Goal: Task Accomplishment & Management: Manage account settings

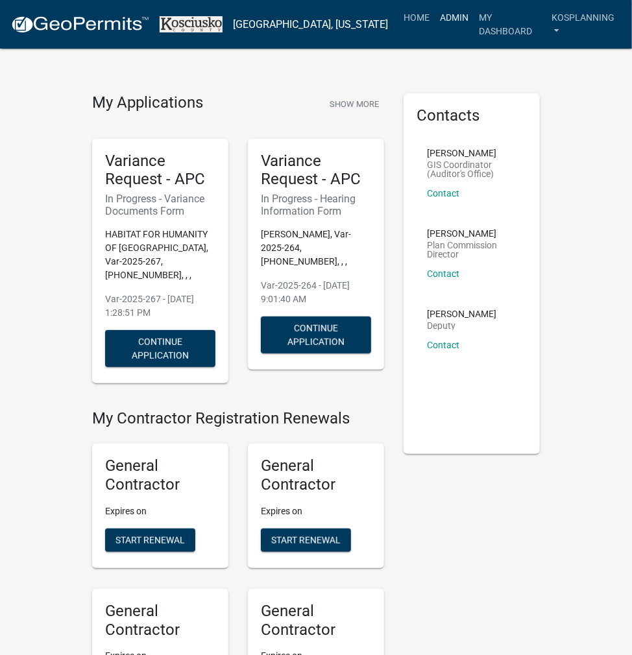
click at [435, 14] on link "Admin" at bounding box center [454, 17] width 39 height 25
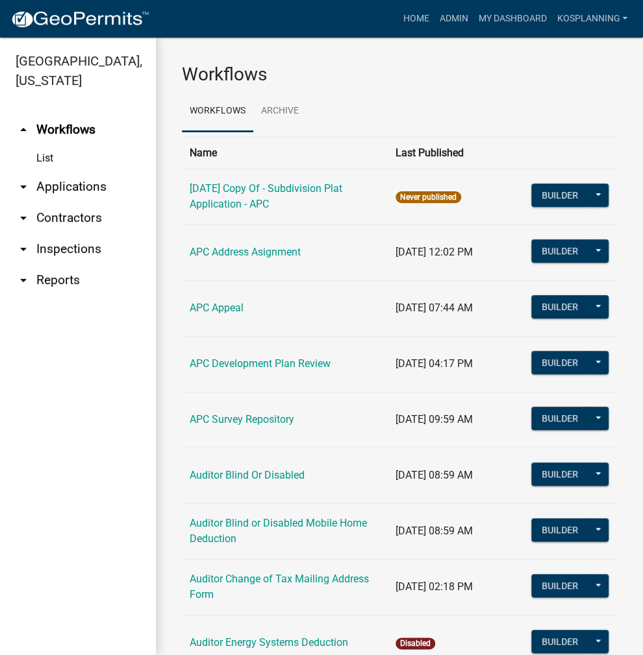
click at [56, 193] on link "arrow_drop_down Applications" at bounding box center [78, 186] width 156 height 31
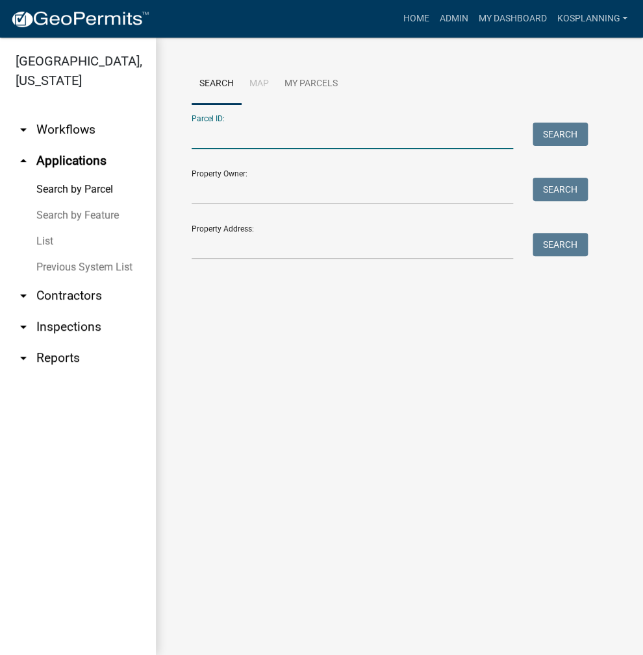
click at [221, 130] on input "Parcel ID:" at bounding box center [351, 136] width 321 height 27
drag, startPoint x: 274, startPoint y: 137, endPoint x: 112, endPoint y: 124, distance: 162.1
click at [112, 124] on div "Kosciusko County, Indiana arrow_drop_down Workflows List arrow_drop_up Applicat…" at bounding box center [321, 347] width 643 height 618
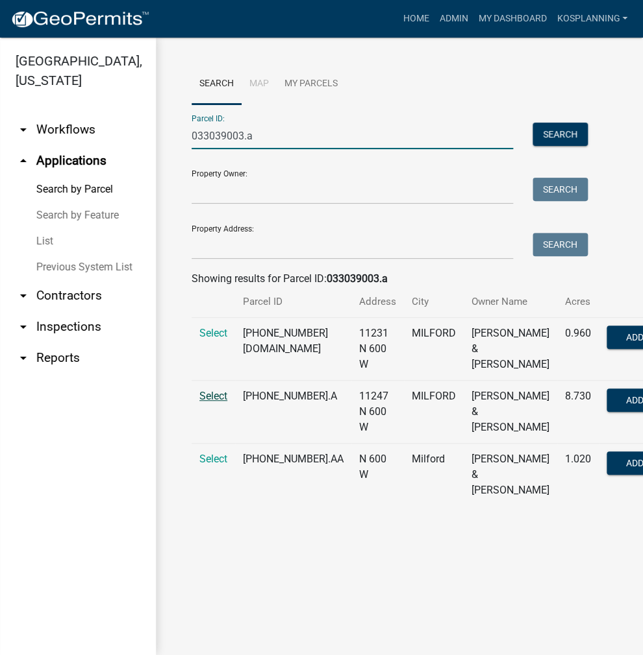
type input "033039003.a"
click at [213, 402] on span "Select" at bounding box center [213, 396] width 28 height 12
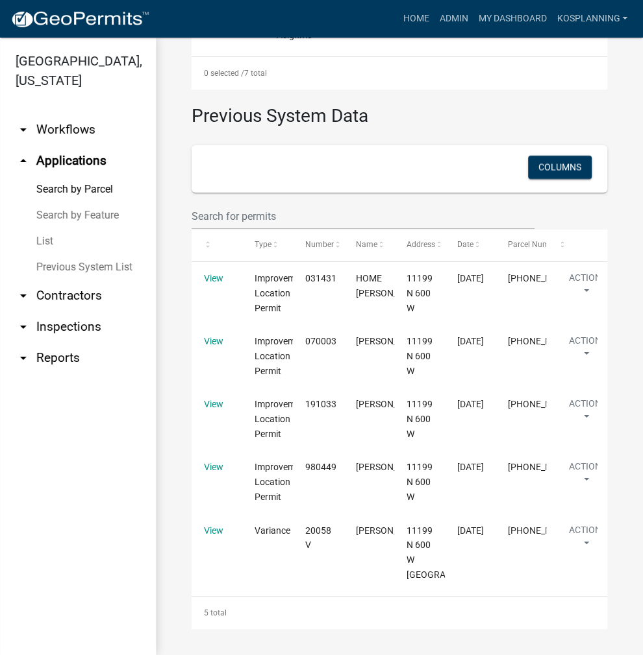
scroll to position [1804, 0]
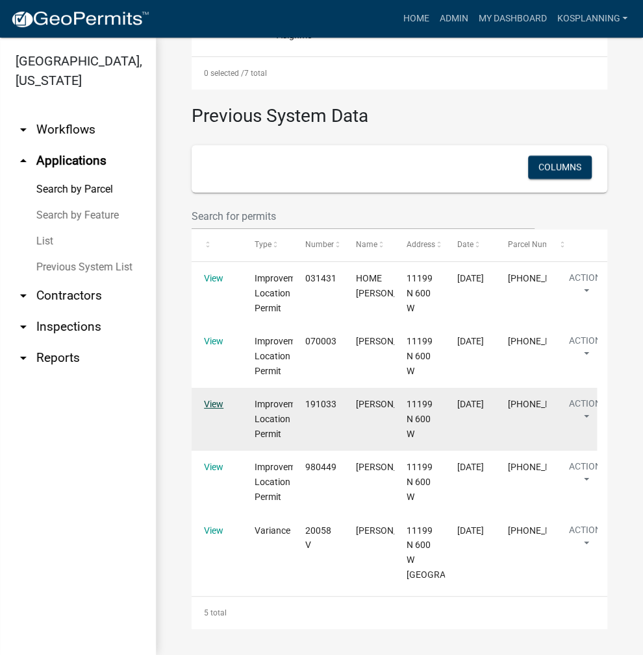
click at [213, 407] on link "View" at bounding box center [213, 404] width 19 height 10
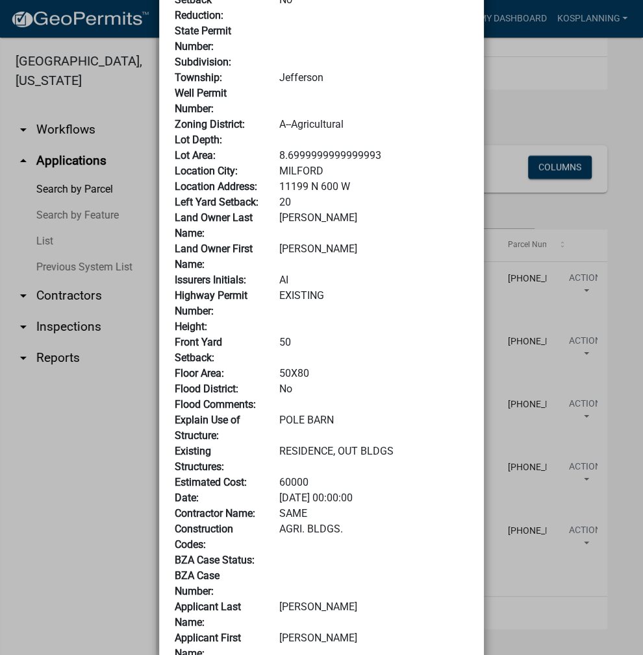
scroll to position [517, 0]
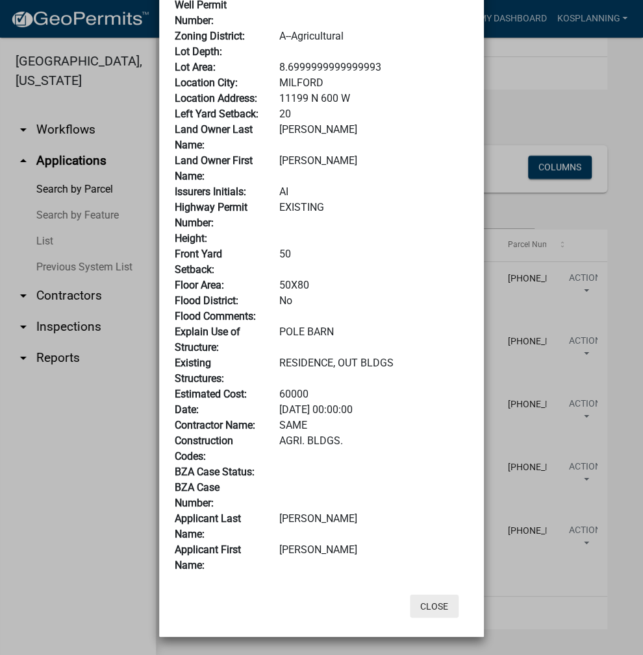
click at [432, 602] on button "Close" at bounding box center [434, 605] width 49 height 23
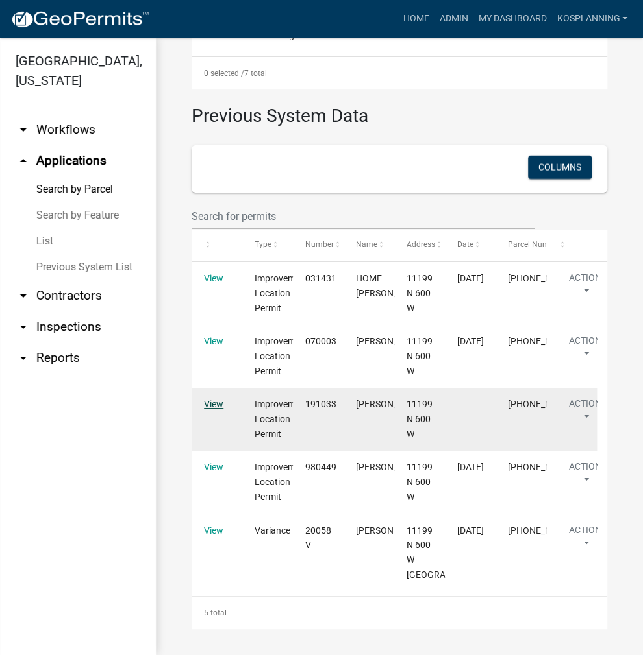
click at [206, 406] on link "View" at bounding box center [213, 404] width 19 height 10
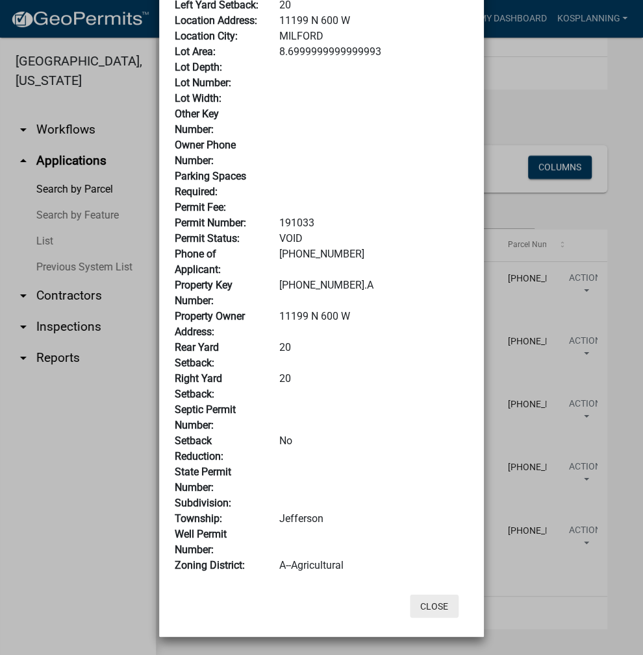
click at [423, 607] on button "Close" at bounding box center [434, 605] width 49 height 23
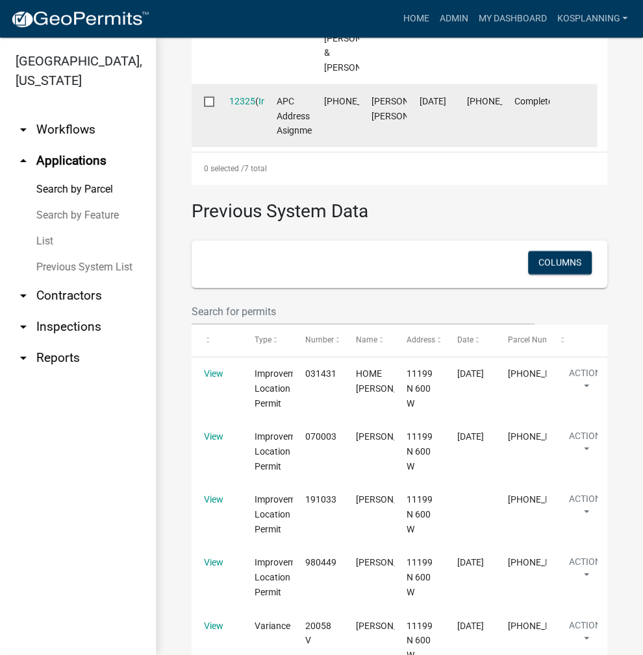
scroll to position [1220, 0]
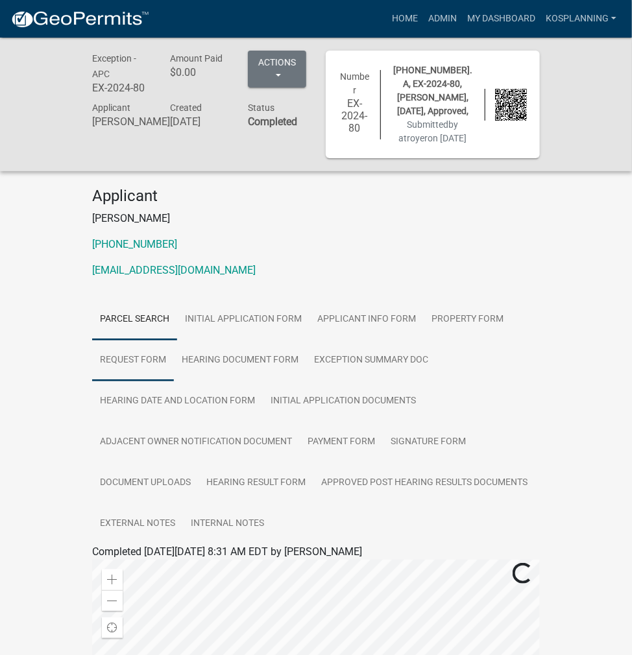
click at [140, 376] on link "Request Form" at bounding box center [133, 361] width 82 height 42
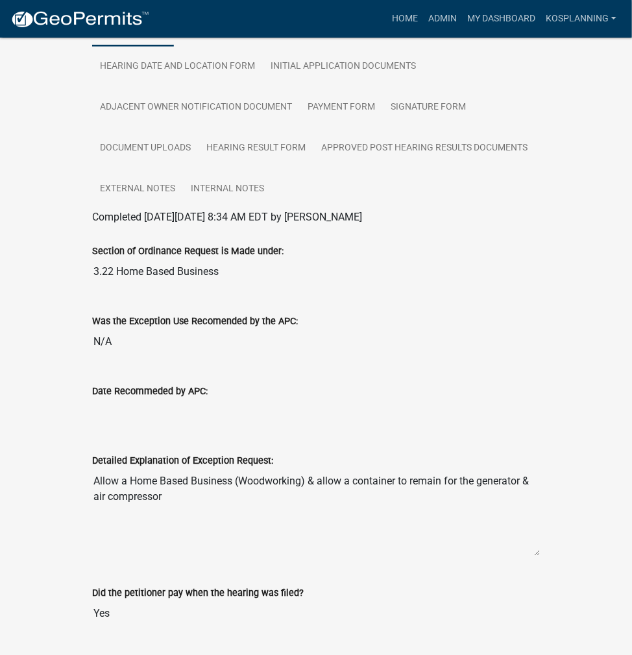
scroll to position [200, 0]
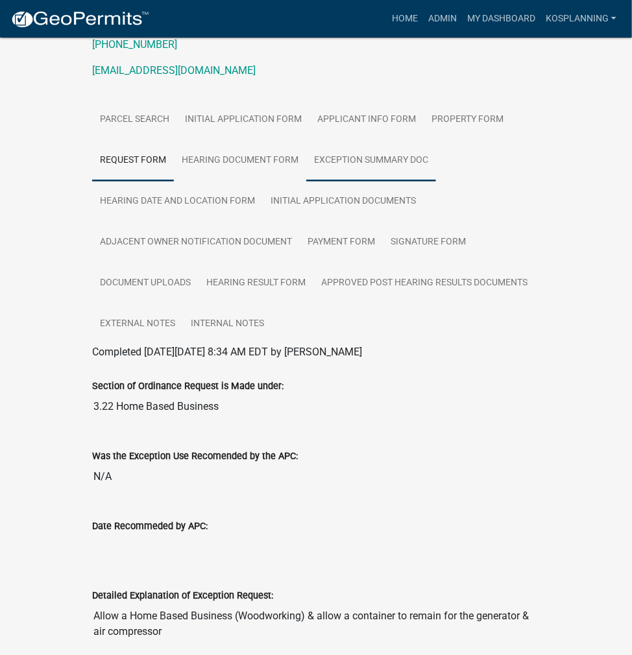
click at [332, 172] on link "Exception Summary Doc" at bounding box center [371, 161] width 130 height 42
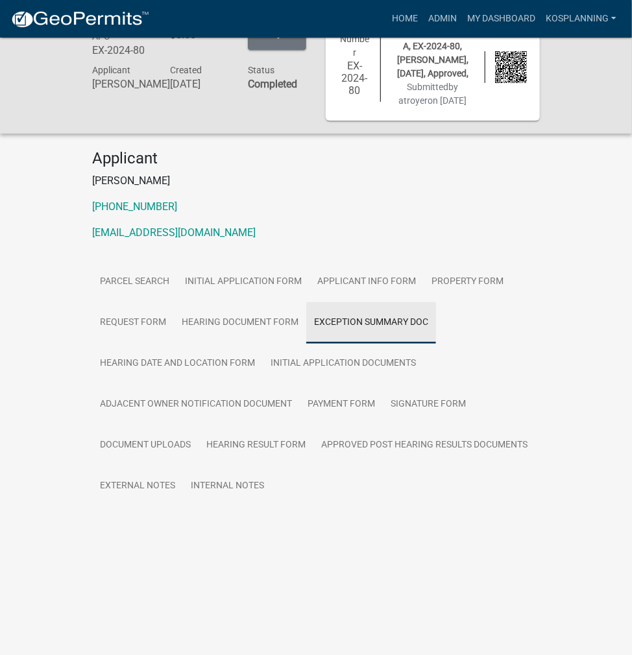
scroll to position [38, 0]
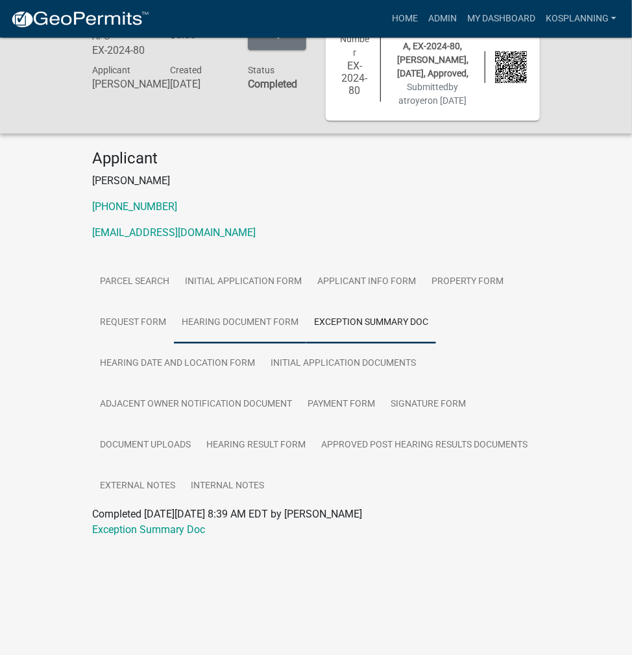
click at [262, 330] on link "Hearing Document Form" at bounding box center [240, 323] width 132 height 42
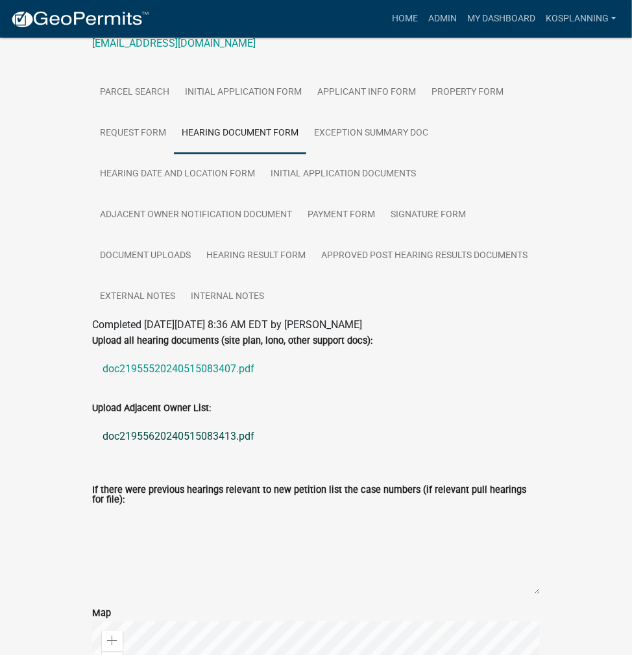
scroll to position [232, 0]
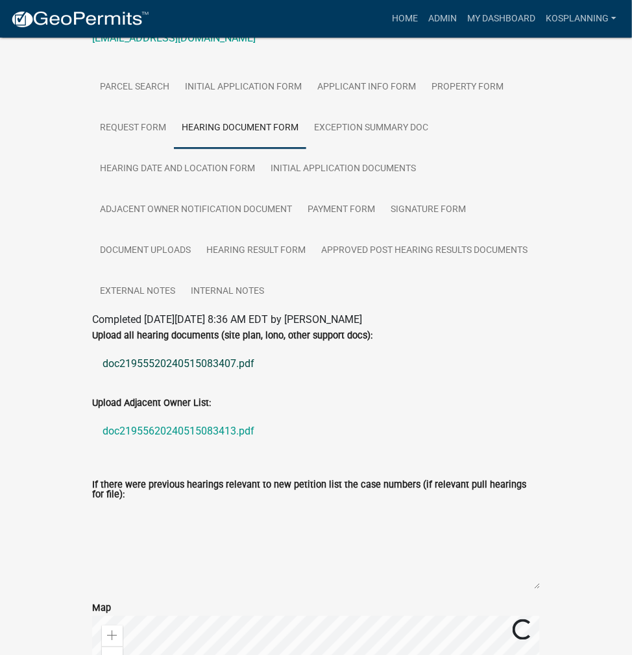
click at [193, 379] on link "doc21955520240515083407.pdf" at bounding box center [316, 364] width 448 height 31
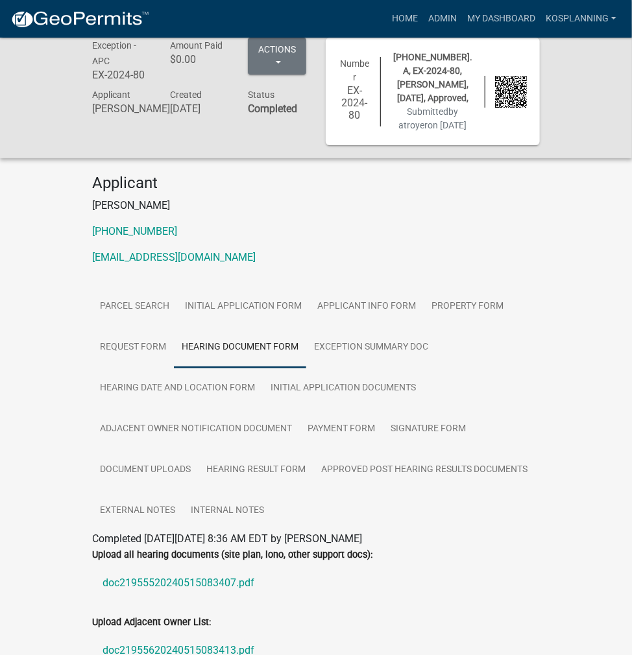
scroll to position [0, 0]
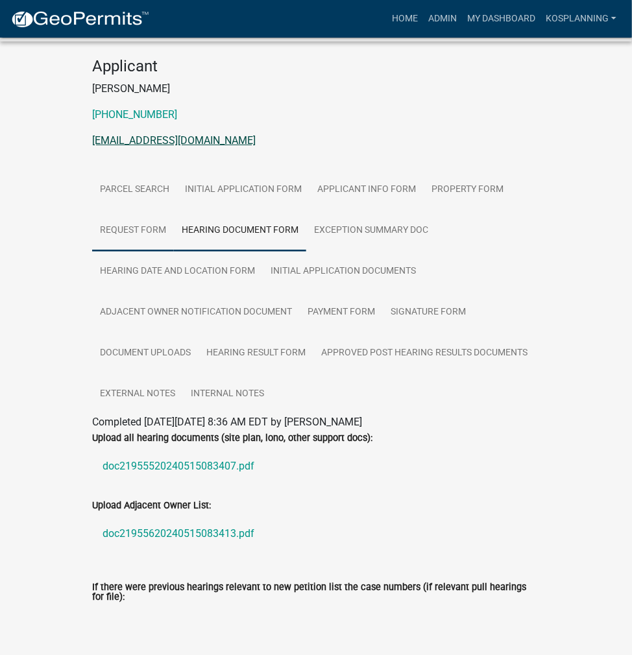
click at [134, 245] on link "Request Form" at bounding box center [133, 231] width 82 height 42
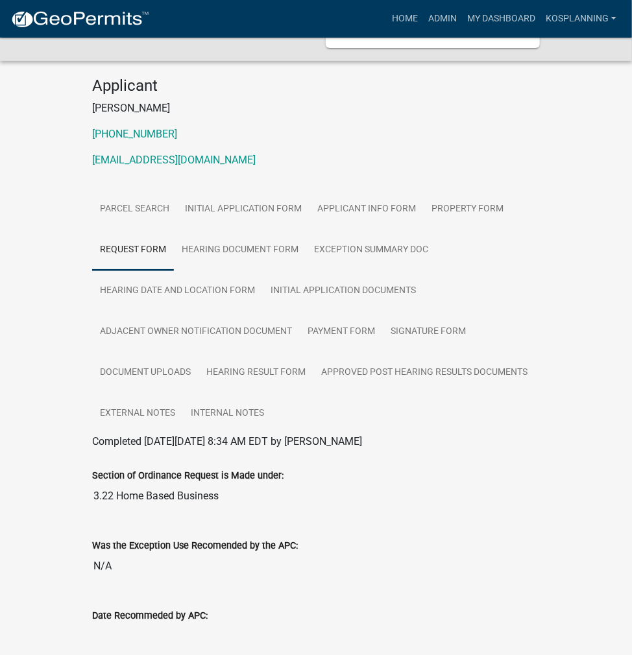
scroll to position [195, 0]
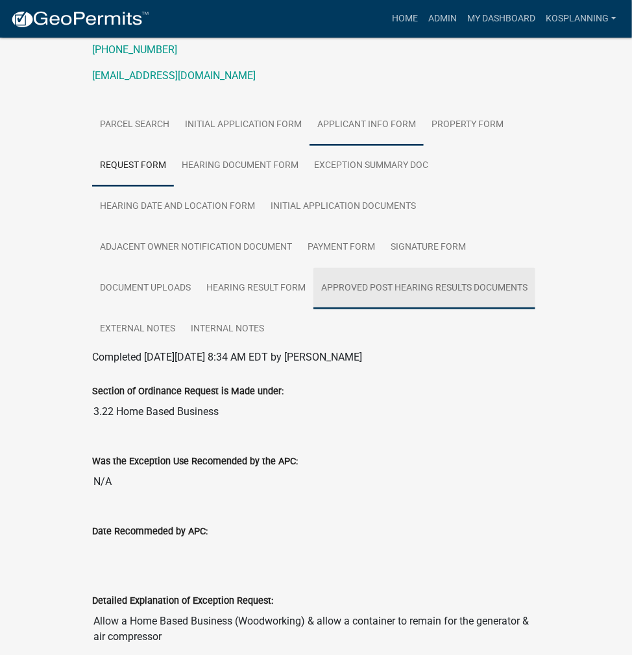
click at [382, 302] on link "Approved Post Hearing Results Documents" at bounding box center [424, 289] width 222 height 42
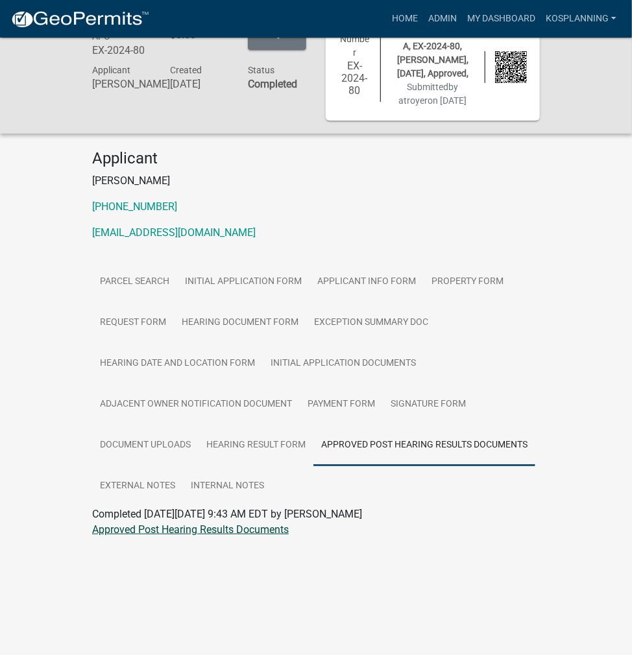
click at [144, 536] on link "Approved Post Hearing Results Documents" at bounding box center [190, 530] width 197 height 12
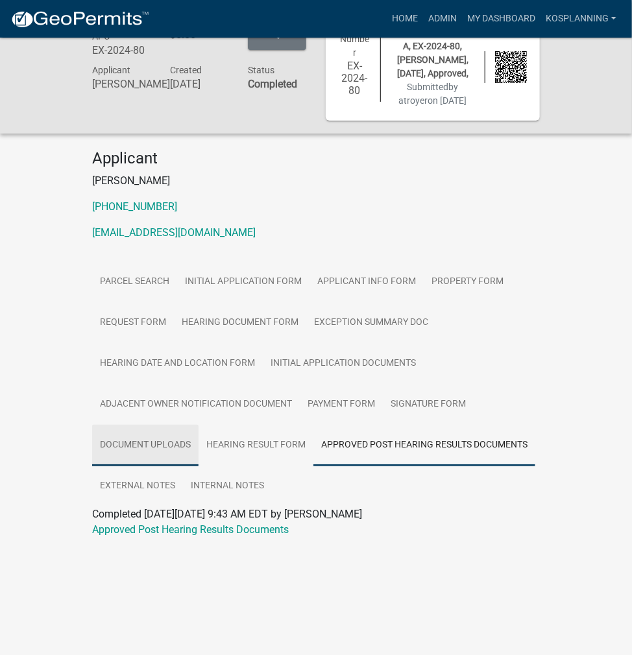
click at [154, 450] on link "Document Uploads" at bounding box center [145, 446] width 106 height 42
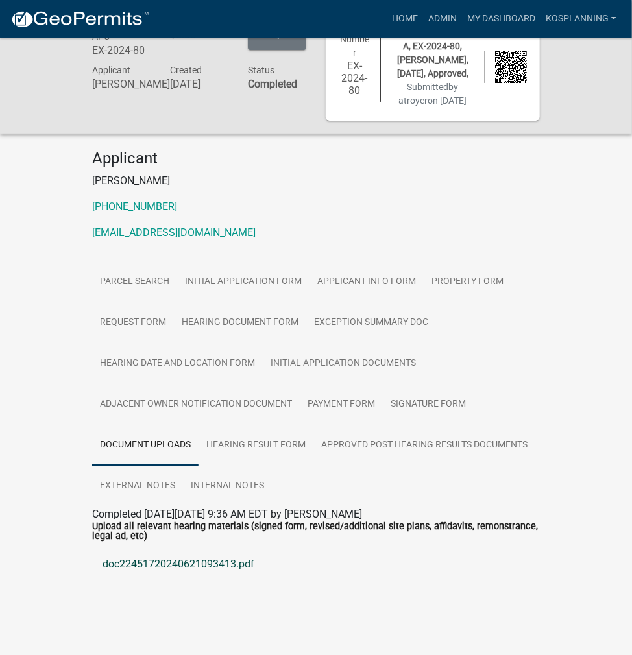
scroll to position [47, 0]
click at [205, 572] on link "doc22451720240621093413.pdf" at bounding box center [316, 564] width 448 height 31
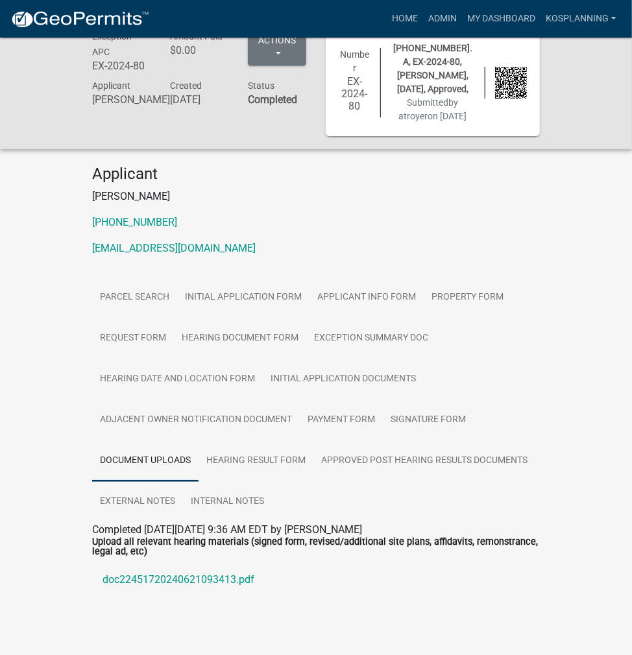
scroll to position [0, 0]
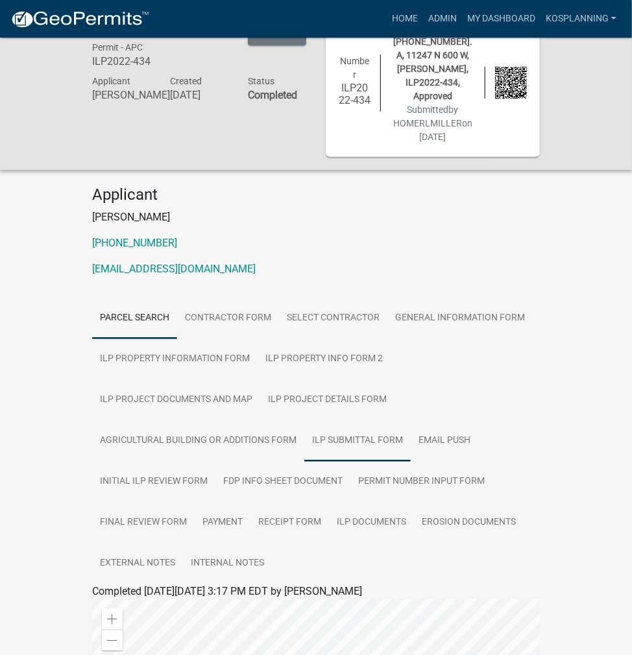
scroll to position [65, 0]
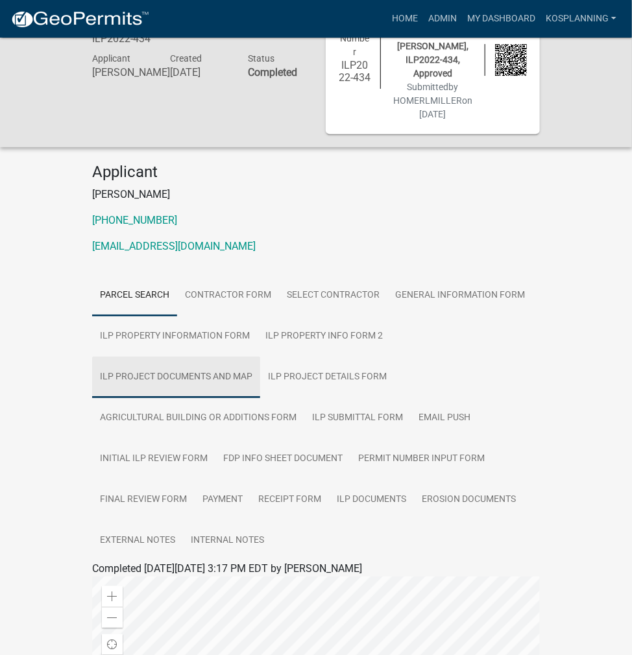
click at [221, 357] on link "ILP Project Documents and Map" at bounding box center [176, 378] width 168 height 42
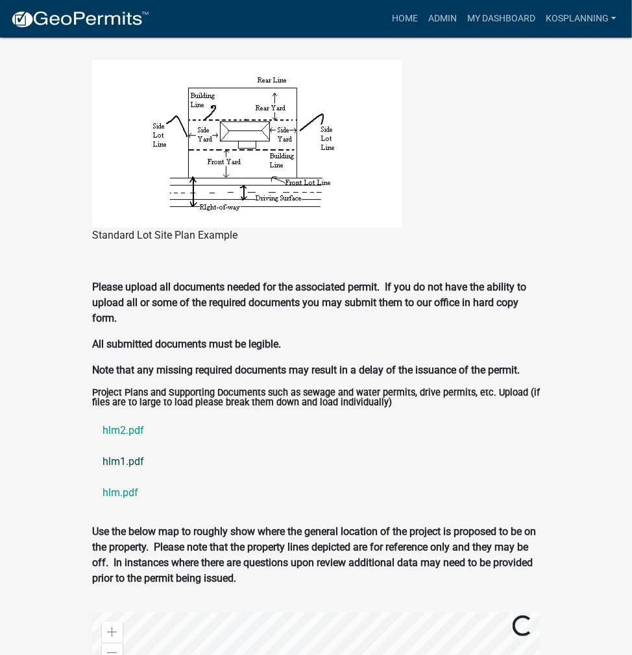
scroll to position [1271, 0]
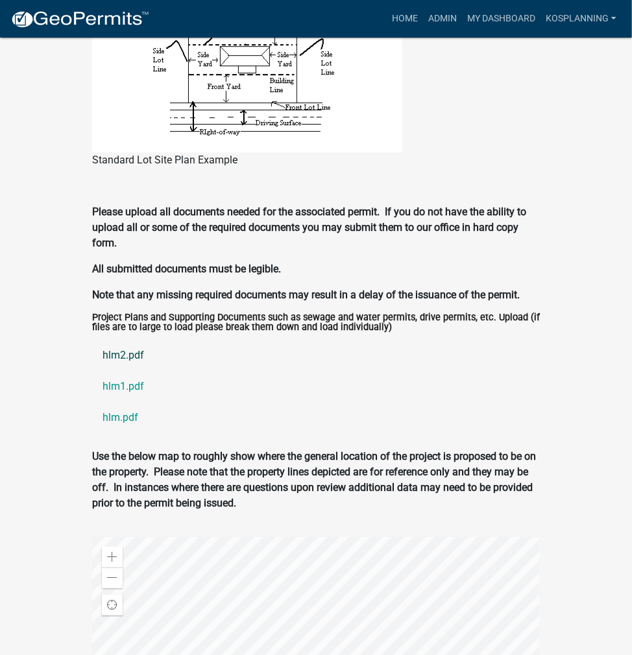
click at [130, 340] on link "hlm2.pdf" at bounding box center [316, 355] width 448 height 31
click at [117, 371] on link "hlm1.pdf" at bounding box center [316, 386] width 448 height 31
click at [122, 402] on link "hlm.pdf" at bounding box center [316, 417] width 448 height 31
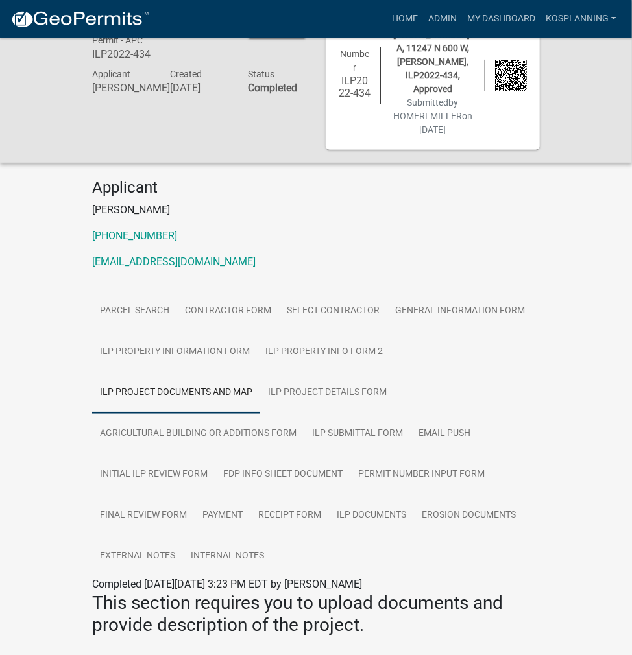
scroll to position [0, 0]
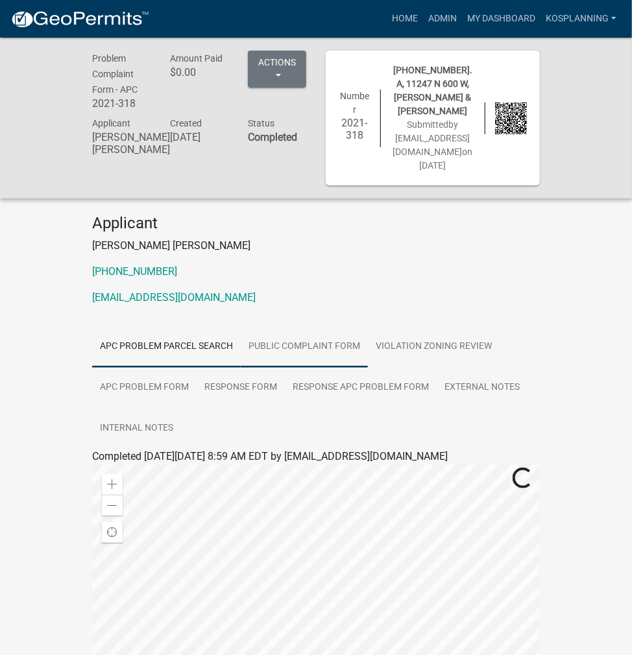
click at [343, 328] on link "Public Complaint Form" at bounding box center [304, 347] width 127 height 42
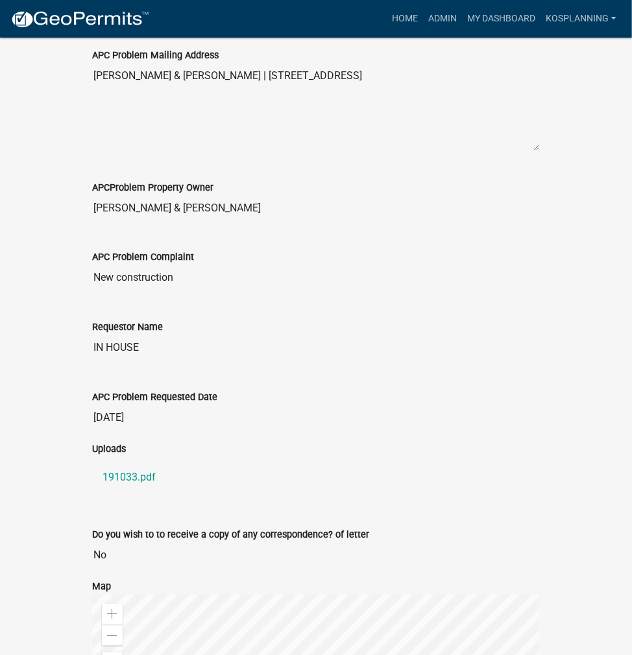
scroll to position [584, 0]
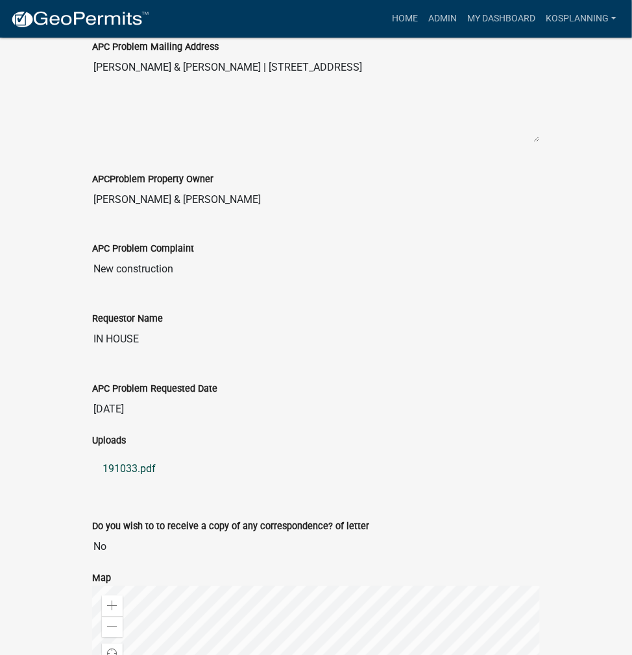
click at [144, 456] on link "191033.pdf" at bounding box center [316, 469] width 448 height 31
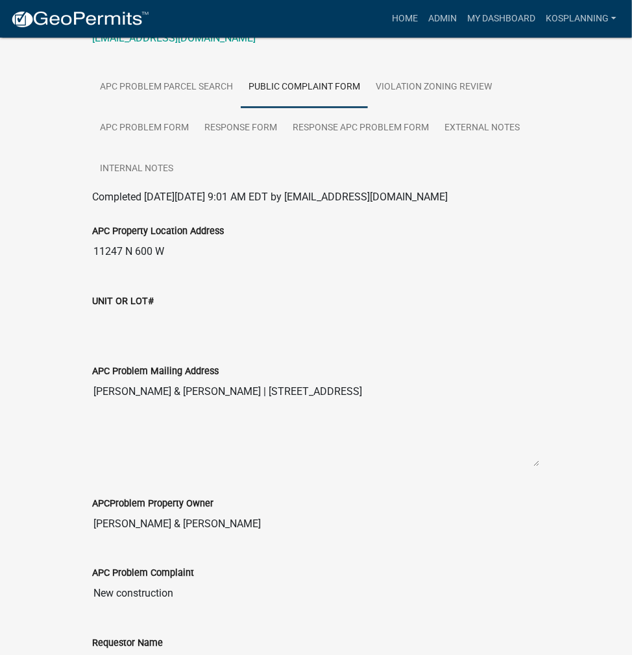
scroll to position [195, 0]
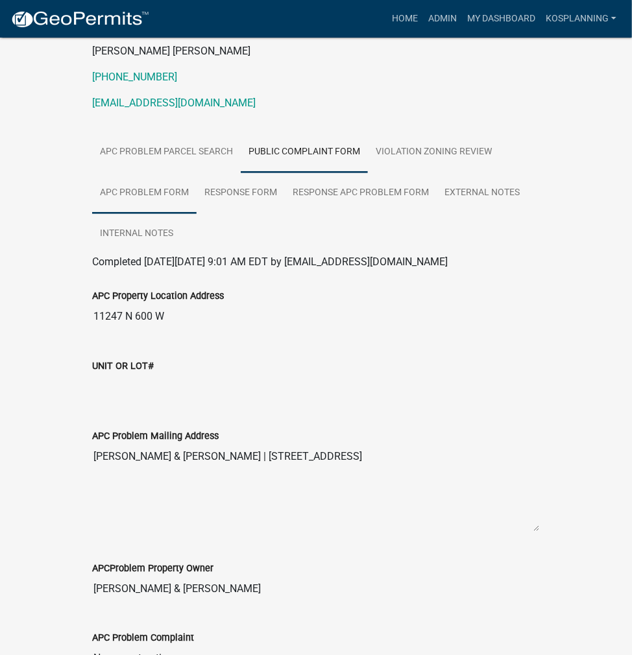
click at [179, 184] on link "APC Problem Form" at bounding box center [144, 194] width 104 height 42
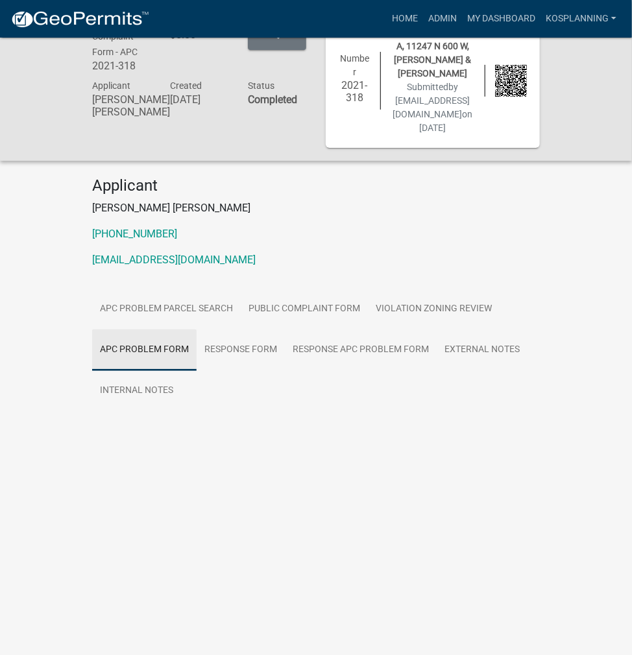
scroll to position [38, 0]
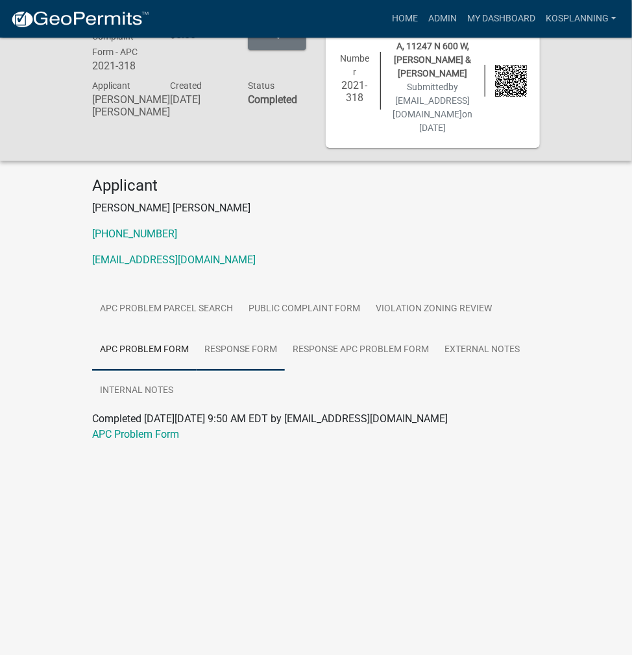
click at [239, 340] on link "RESPONSE FORM" at bounding box center [241, 351] width 88 height 42
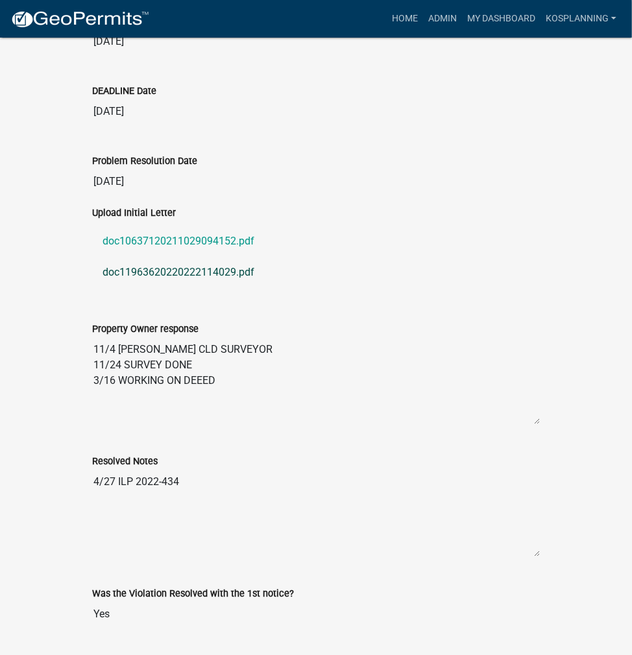
scroll to position [492, 0]
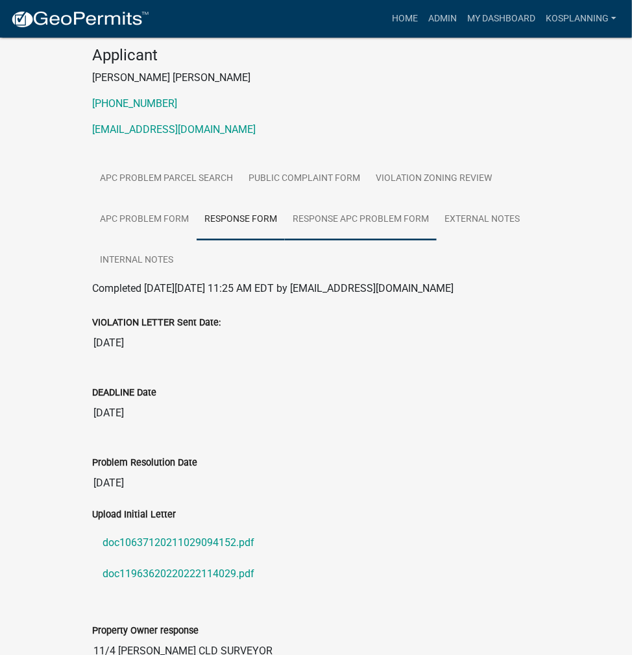
click at [382, 199] on link "Response APC Problem Form" at bounding box center [361, 220] width 152 height 42
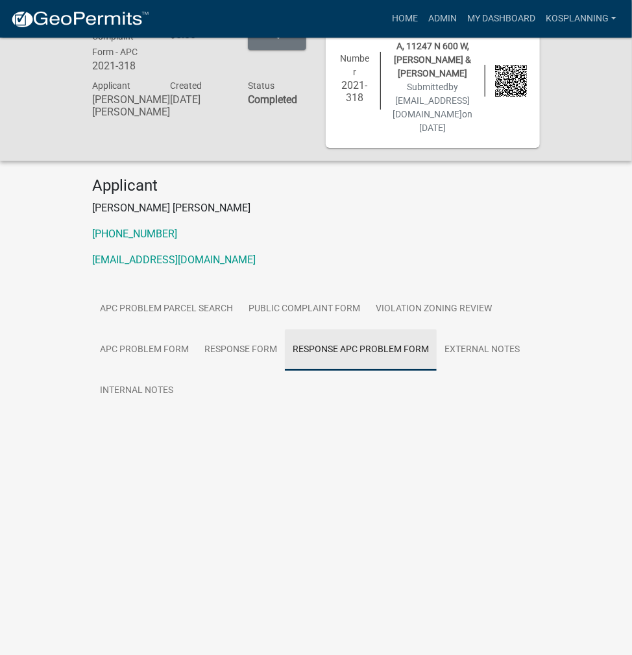
scroll to position [38, 0]
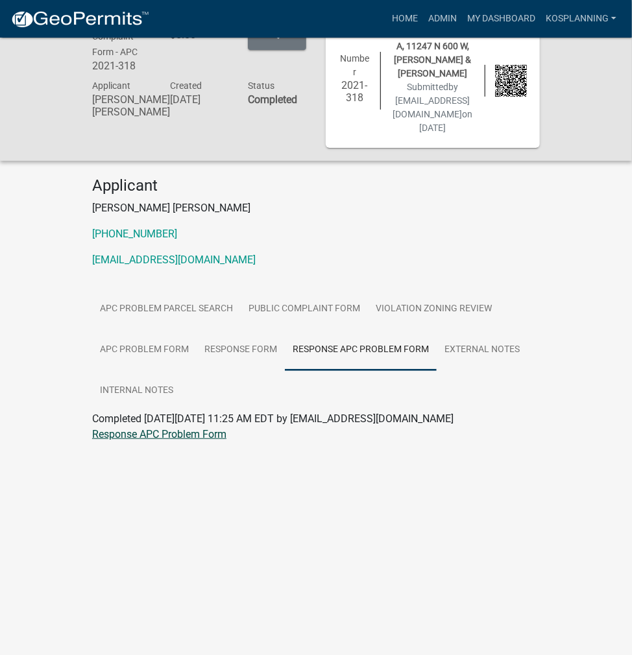
click at [183, 428] on link "Response APC Problem Form" at bounding box center [159, 434] width 134 height 12
click at [467, 338] on link "External Notes" at bounding box center [482, 351] width 91 height 42
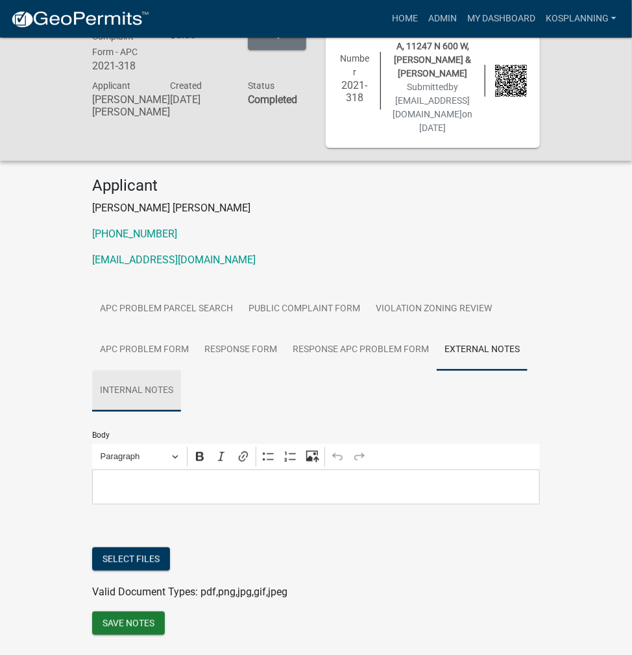
click at [162, 371] on link "Internal Notes" at bounding box center [136, 392] width 89 height 42
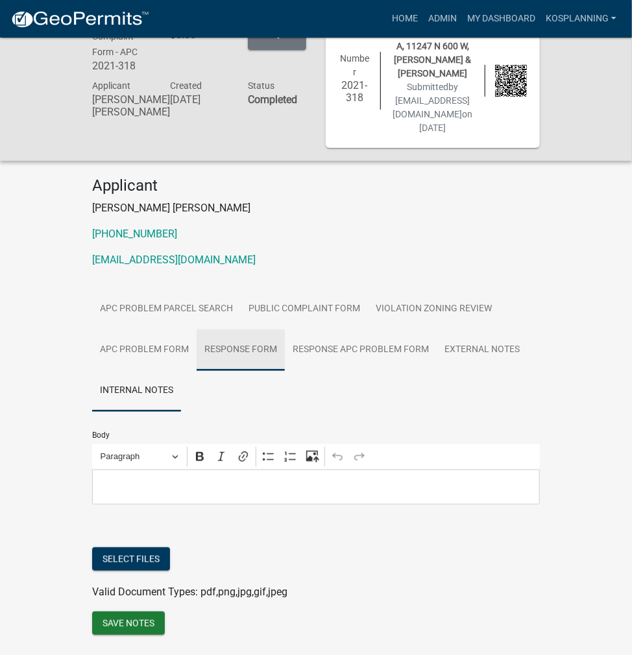
click at [219, 340] on link "RESPONSE FORM" at bounding box center [241, 351] width 88 height 42
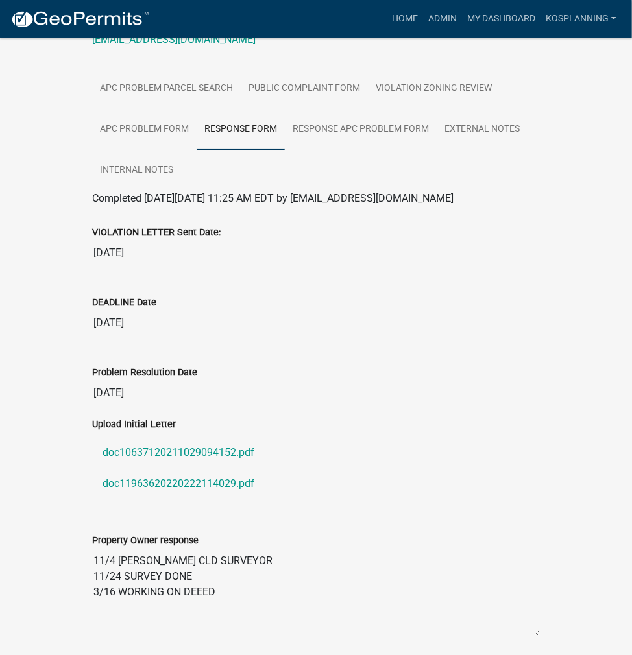
scroll to position [297, 0]
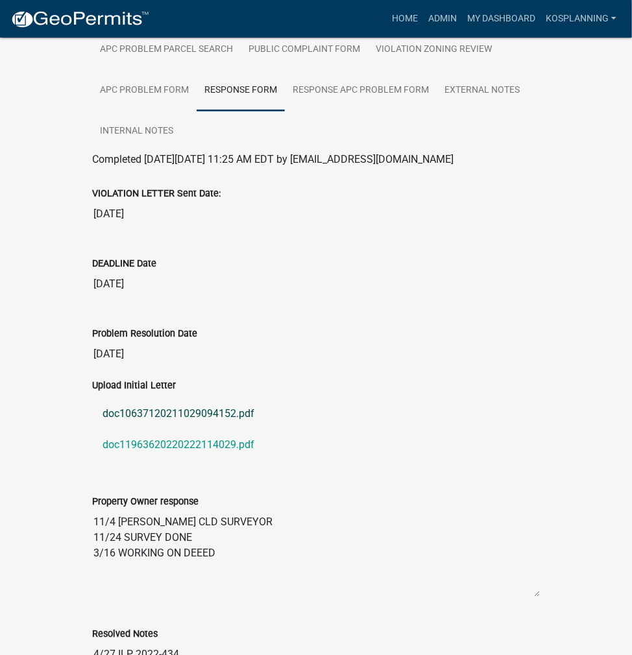
click at [224, 399] on link "doc10637120211029094152.pdf" at bounding box center [316, 413] width 448 height 31
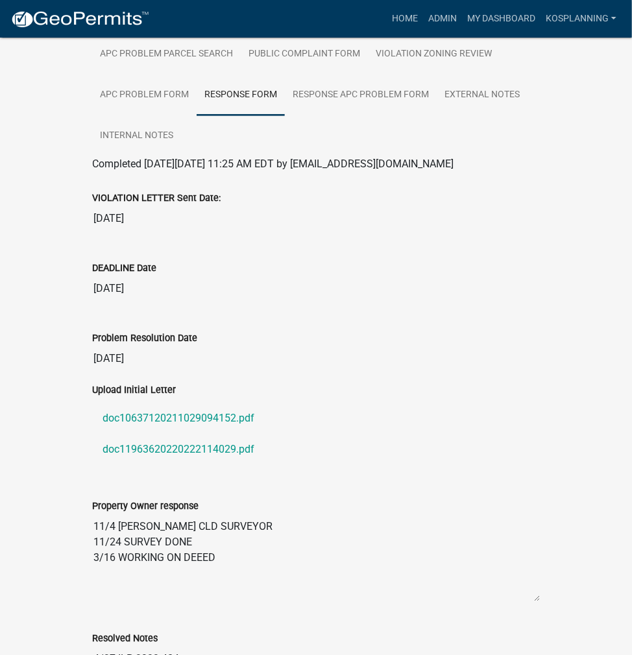
scroll to position [0, 0]
